Goal: Task Accomplishment & Management: Manage account settings

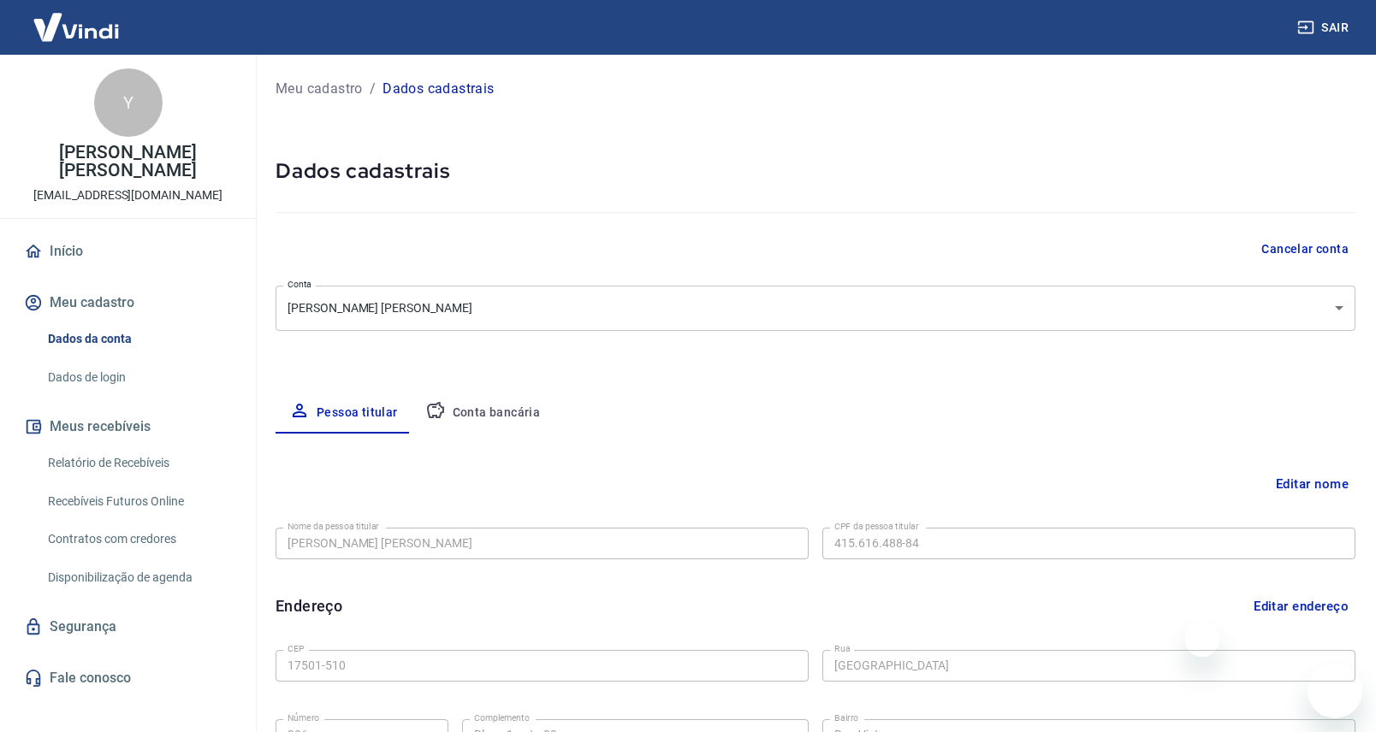
select select "SP"
click at [140, 466] on link "Relatório de Recebíveis" at bounding box center [138, 463] width 194 height 35
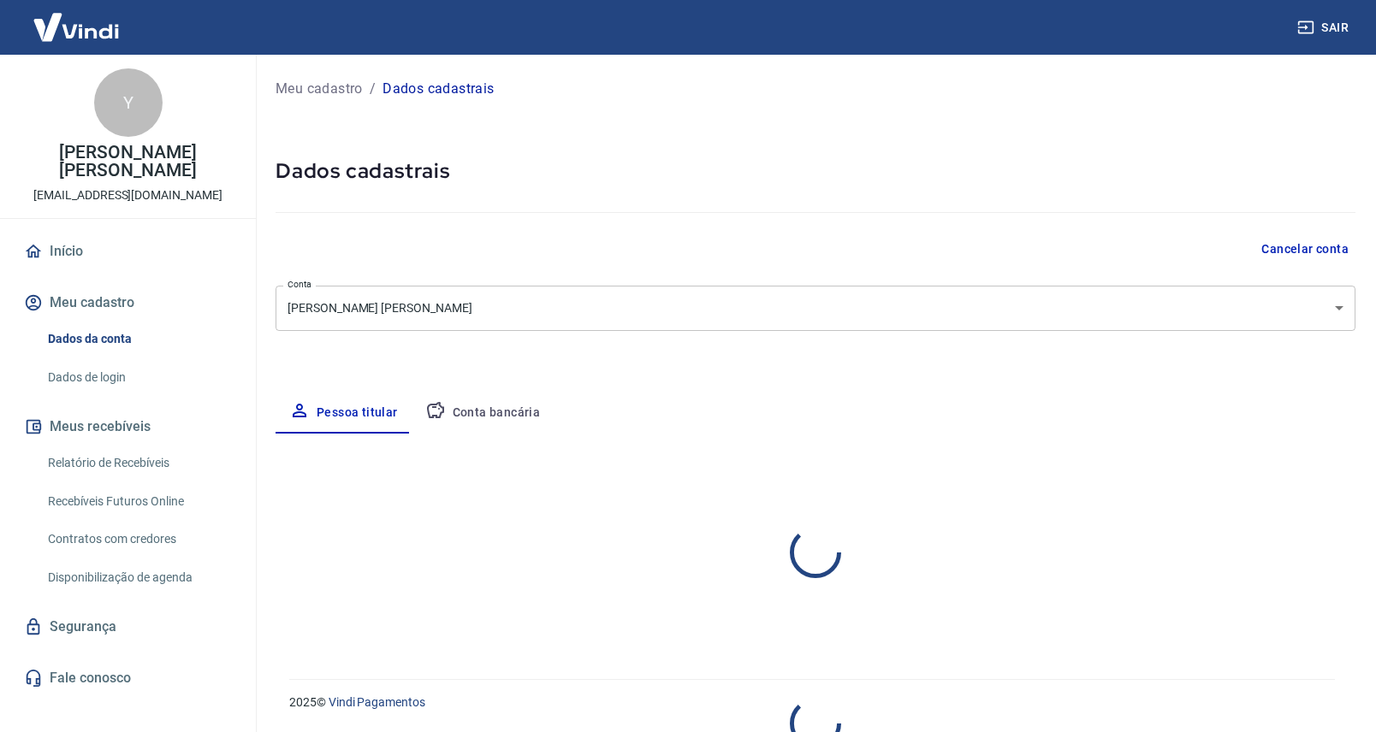
select select "SP"
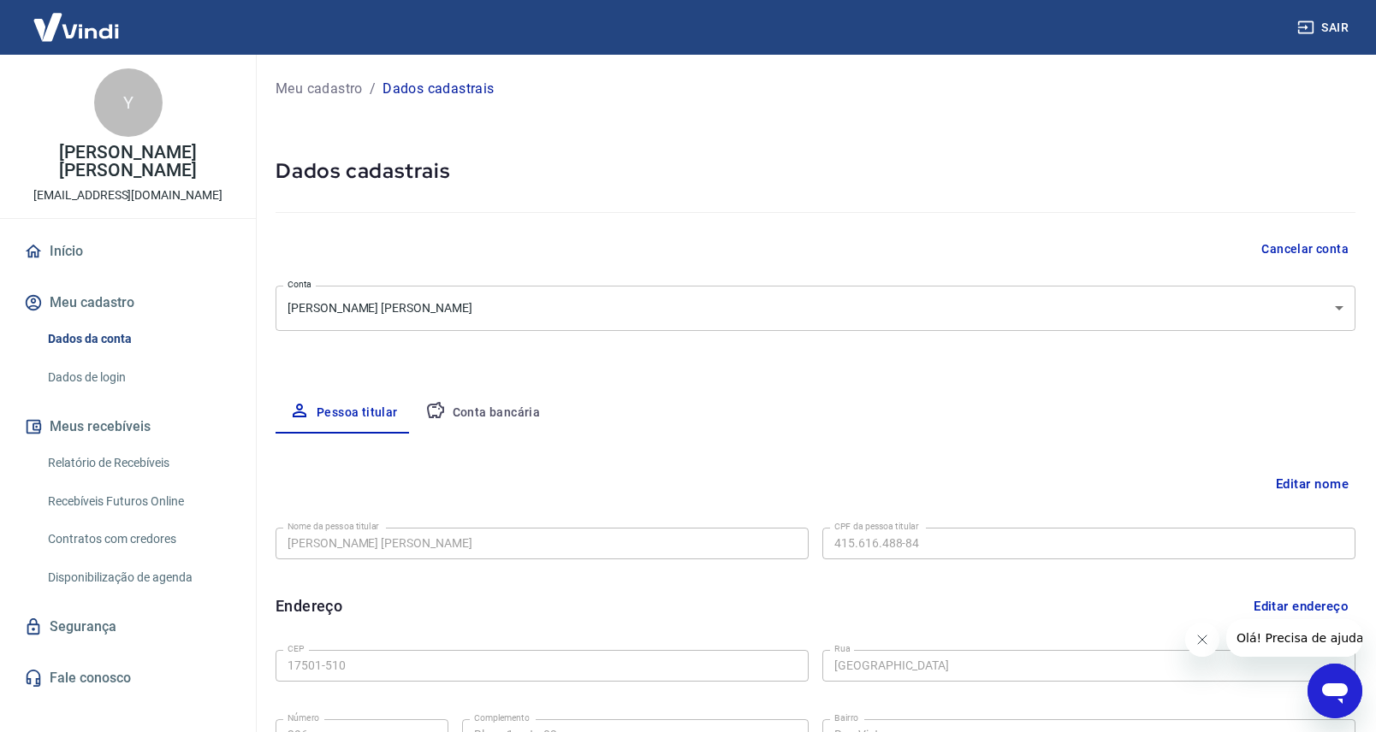
click at [123, 466] on link "Relatório de Recebíveis" at bounding box center [138, 463] width 194 height 35
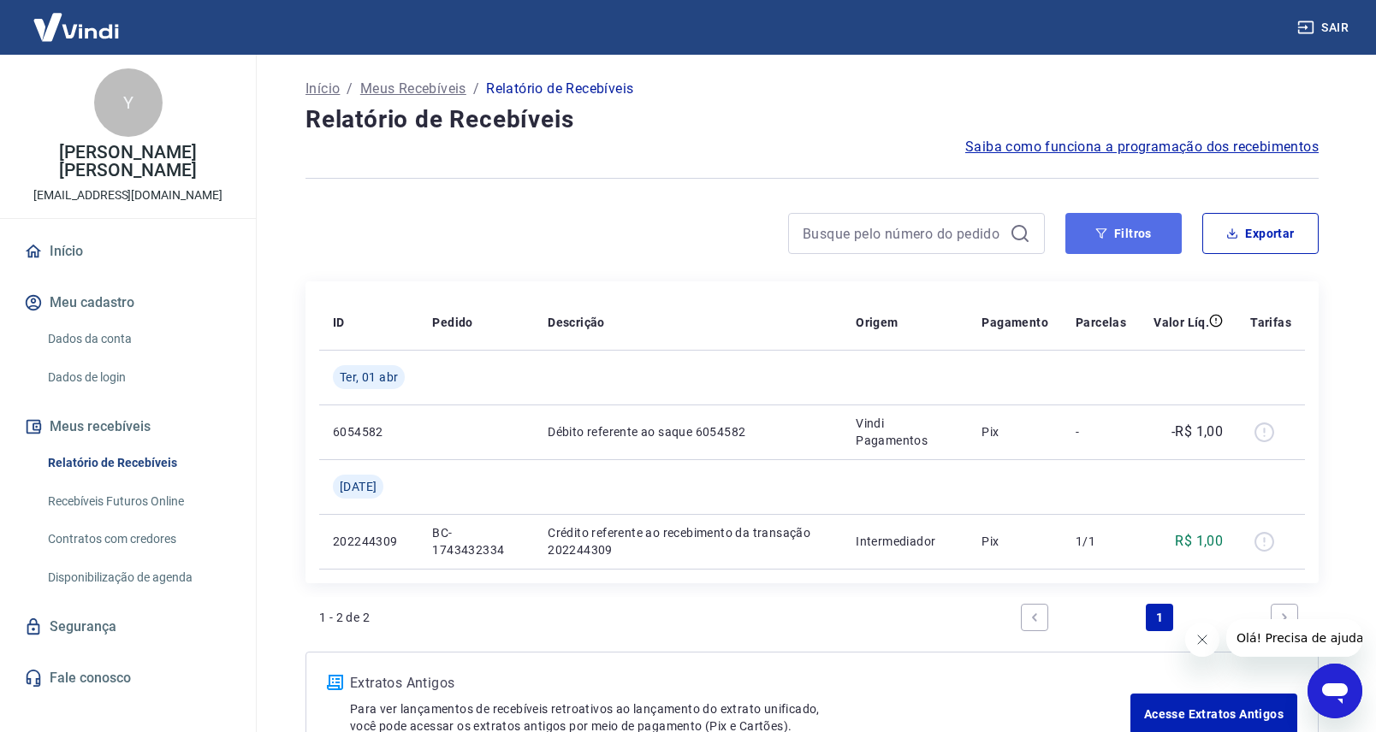
click at [1107, 244] on button "Filtros" at bounding box center [1123, 233] width 116 height 41
